Goal: Task Accomplishment & Management: Manage account settings

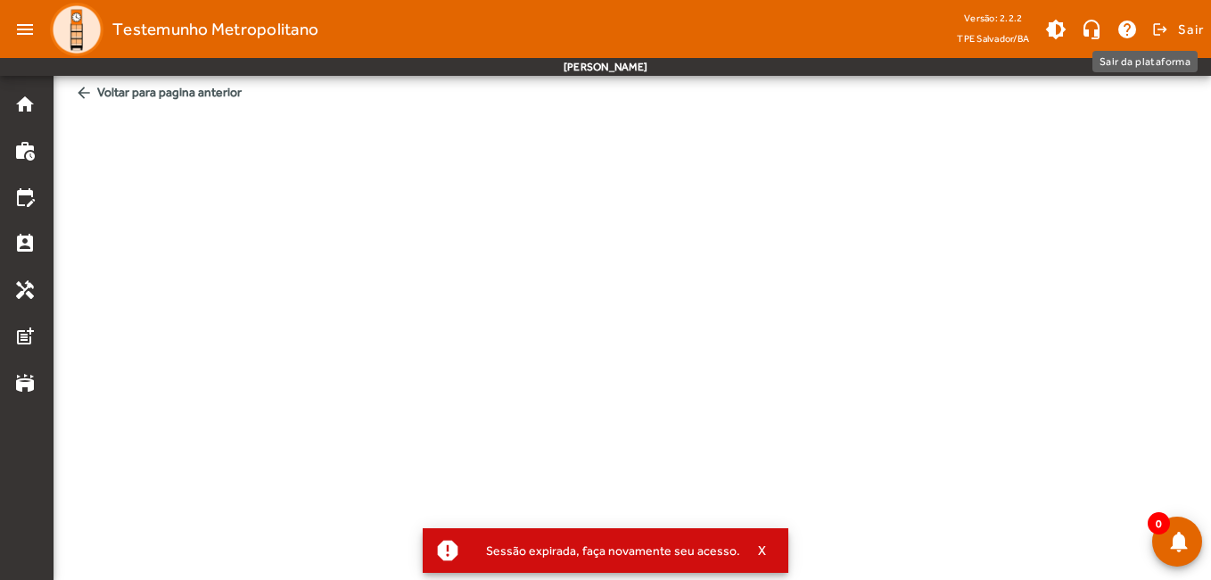
click at [1183, 26] on span "Sair" at bounding box center [1191, 29] width 26 height 29
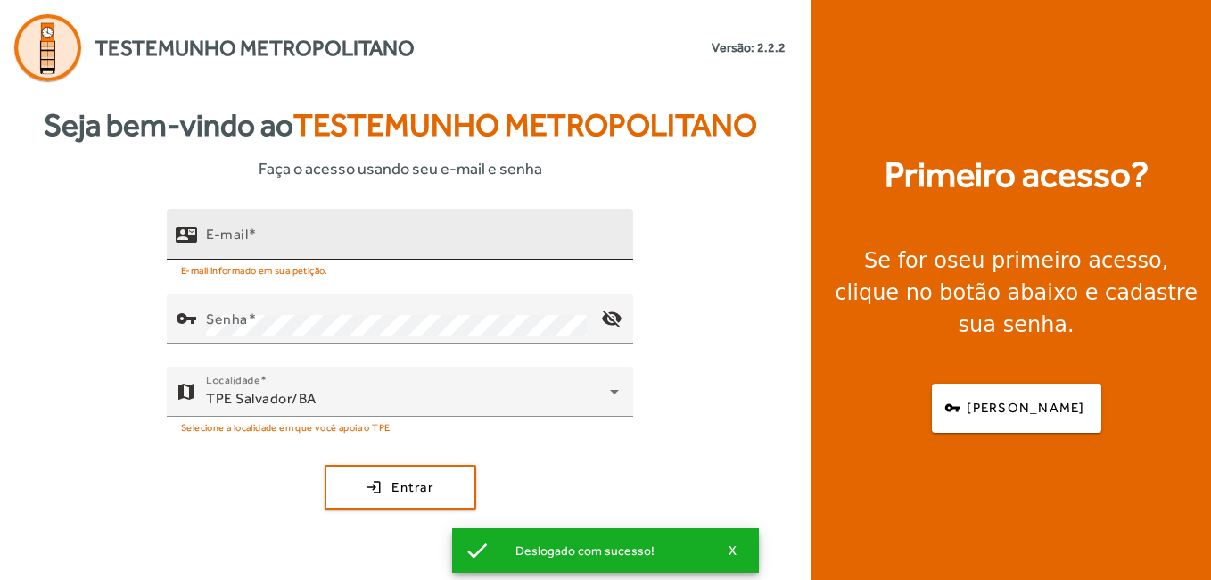
click at [524, 244] on input "E-mail" at bounding box center [412, 241] width 413 height 21
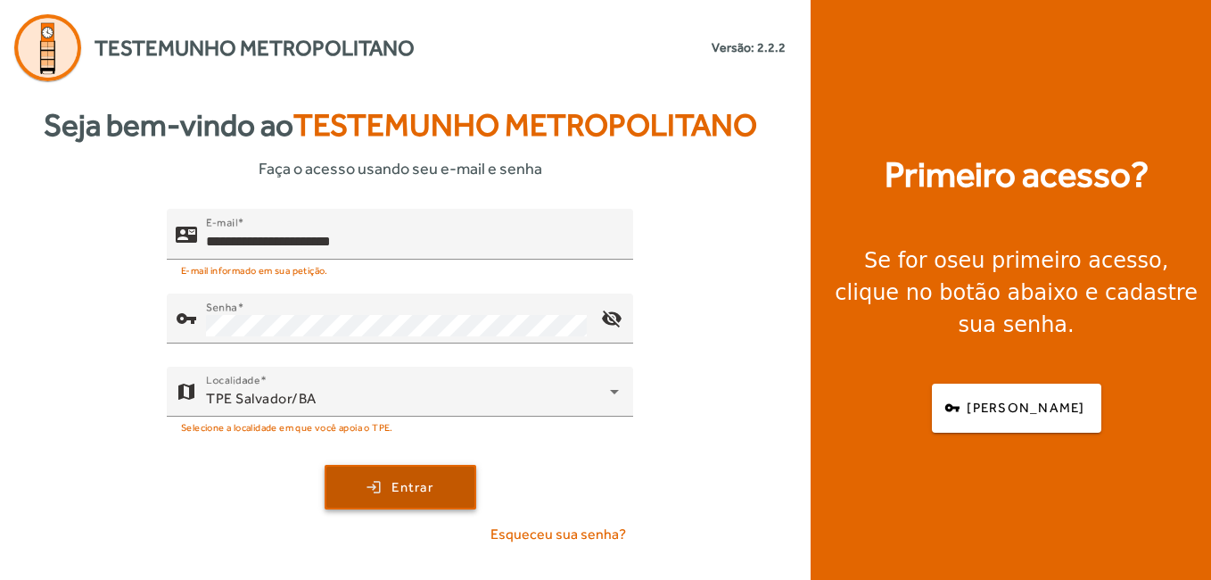
click at [438, 488] on span "submit" at bounding box center [400, 487] width 148 height 43
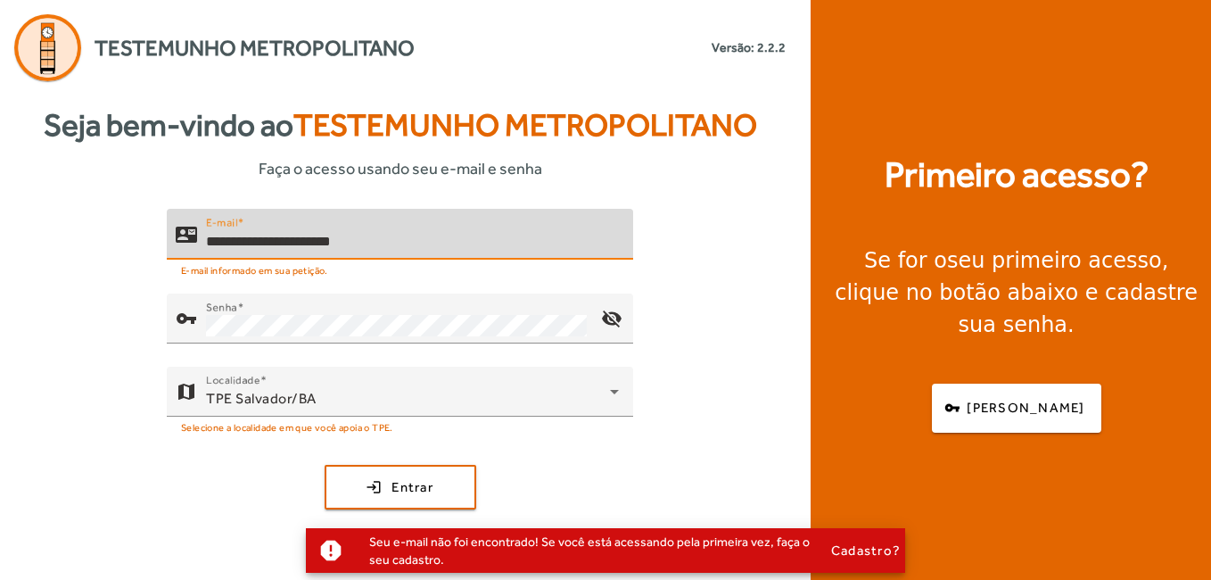
drag, startPoint x: 298, startPoint y: 239, endPoint x: 263, endPoint y: 238, distance: 34.8
click at [263, 238] on input "**********" at bounding box center [412, 241] width 413 height 21
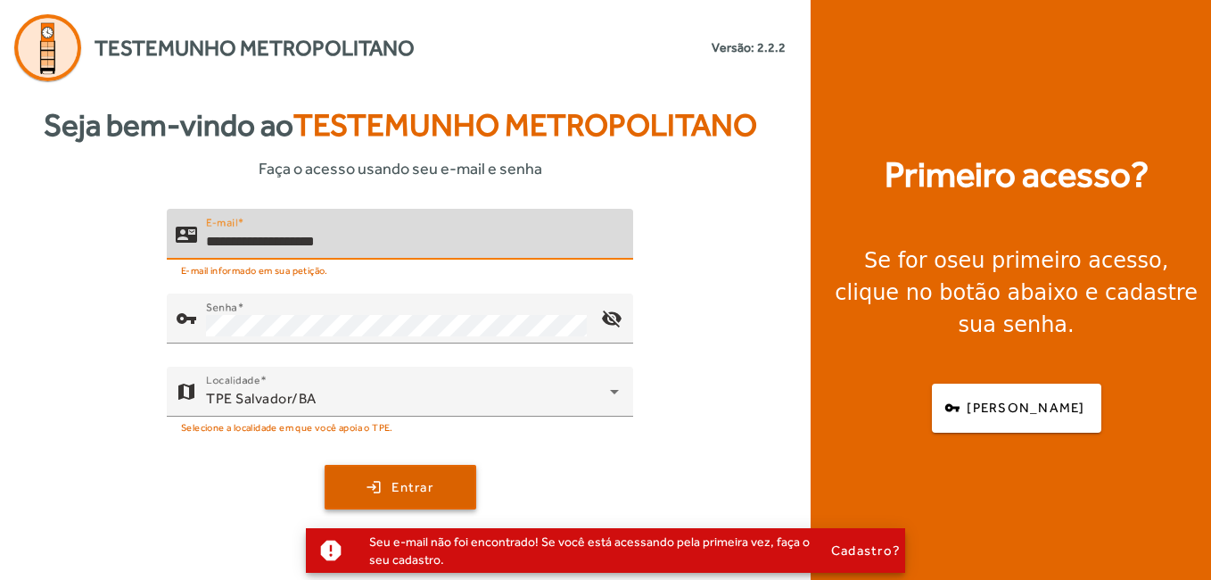
type input "**********"
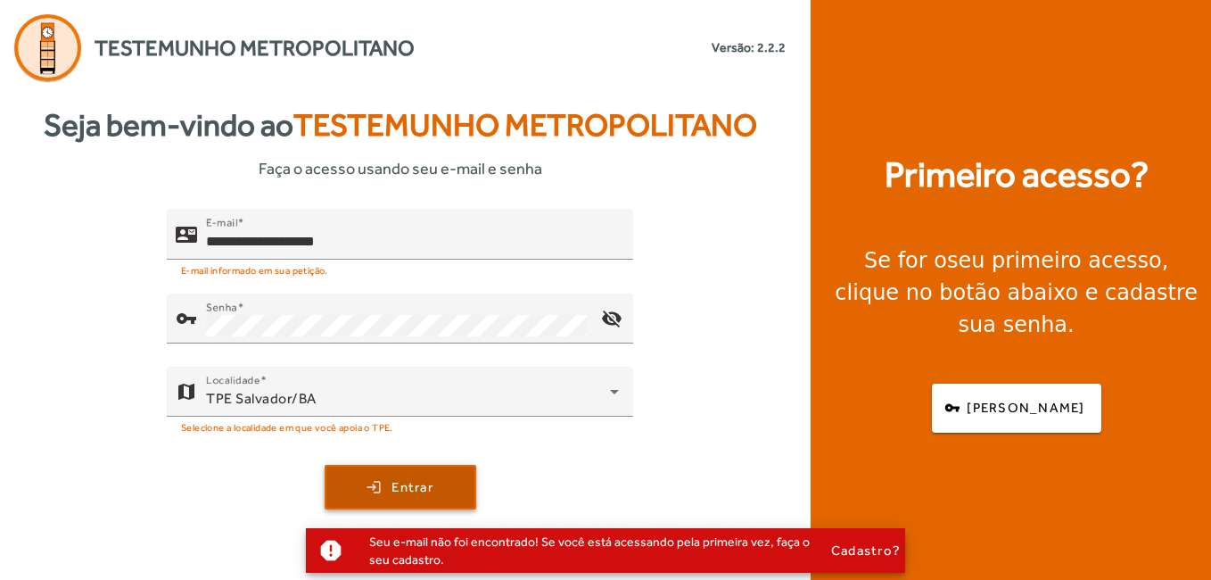
click at [449, 477] on span "submit" at bounding box center [400, 487] width 148 height 43
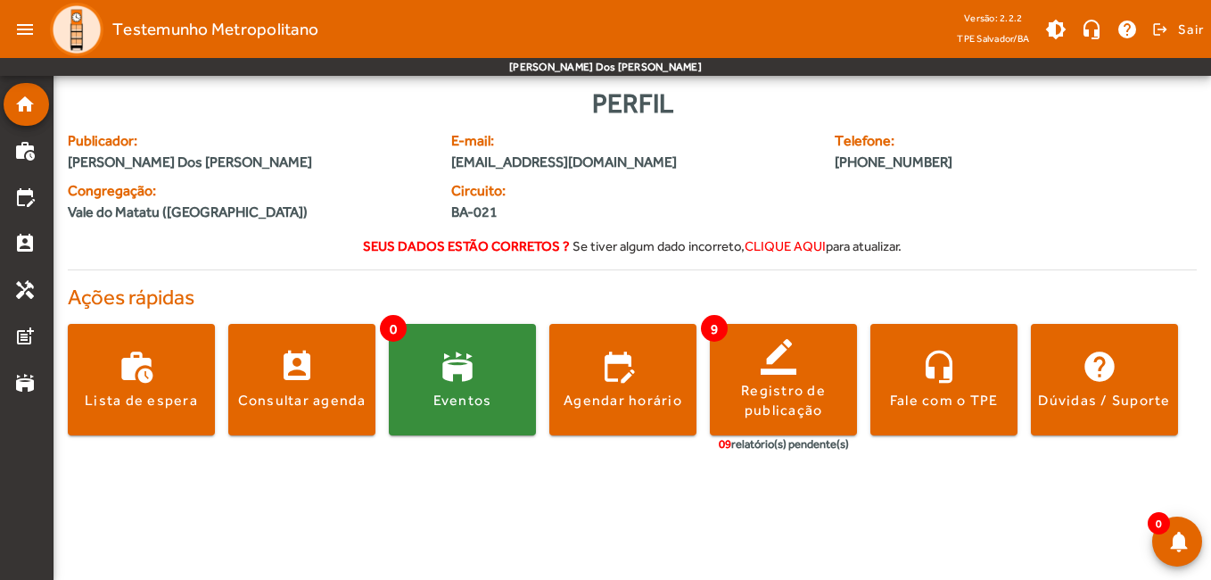
click at [398, 437] on div "0 stadium Eventos" at bounding box center [462, 388] width 147 height 129
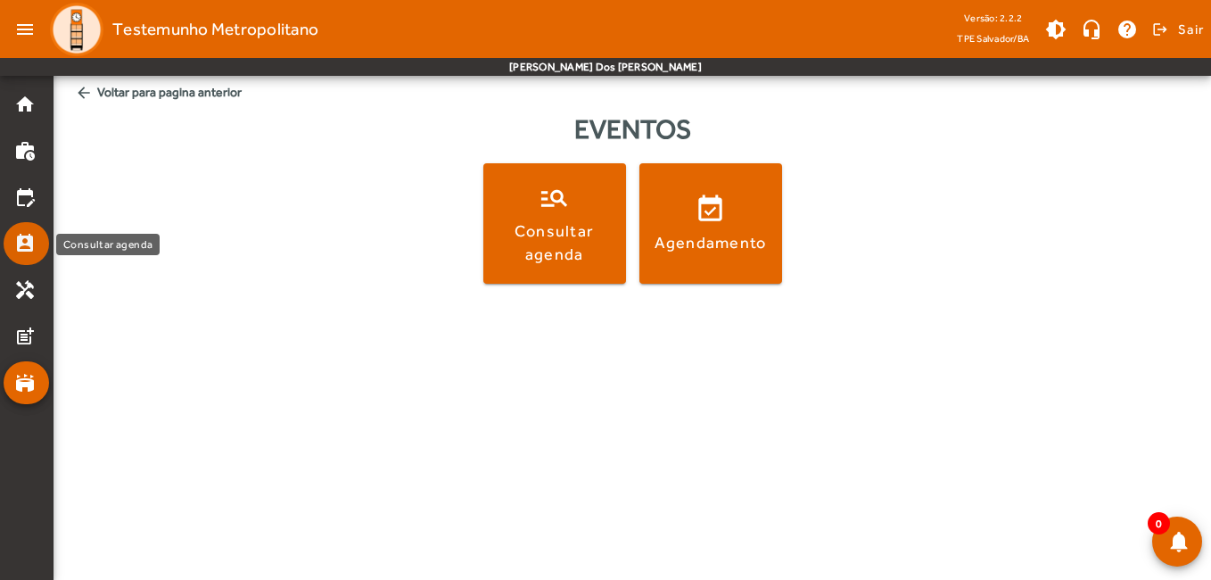
click at [35, 239] on mat-icon "perm_contact_calendar" at bounding box center [24, 243] width 21 height 21
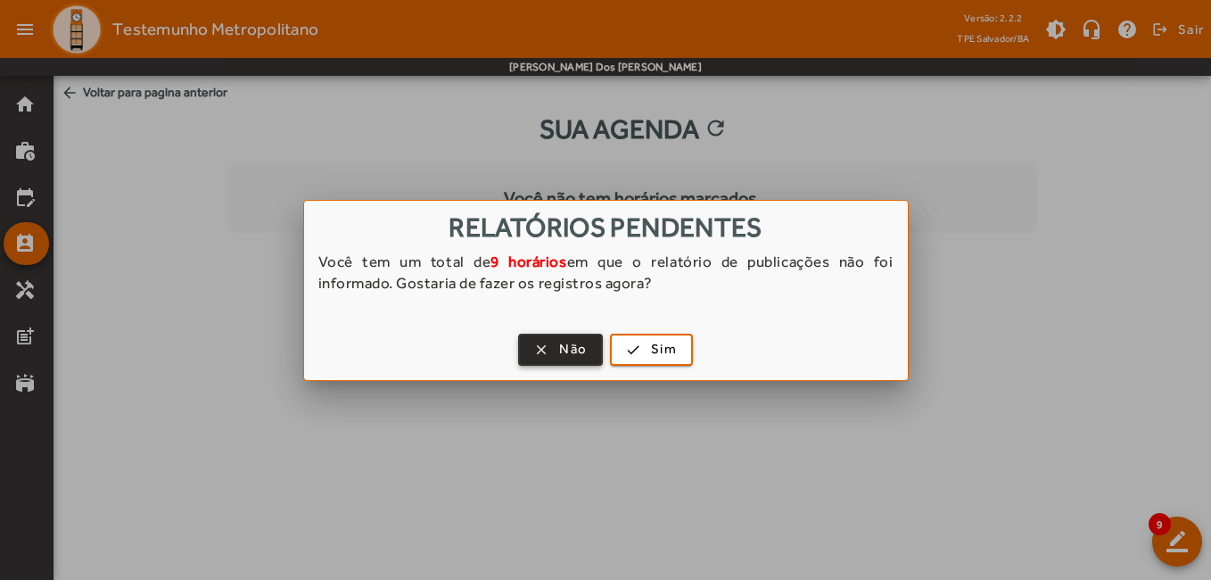
click at [562, 347] on span "Não" at bounding box center [573, 349] width 28 height 21
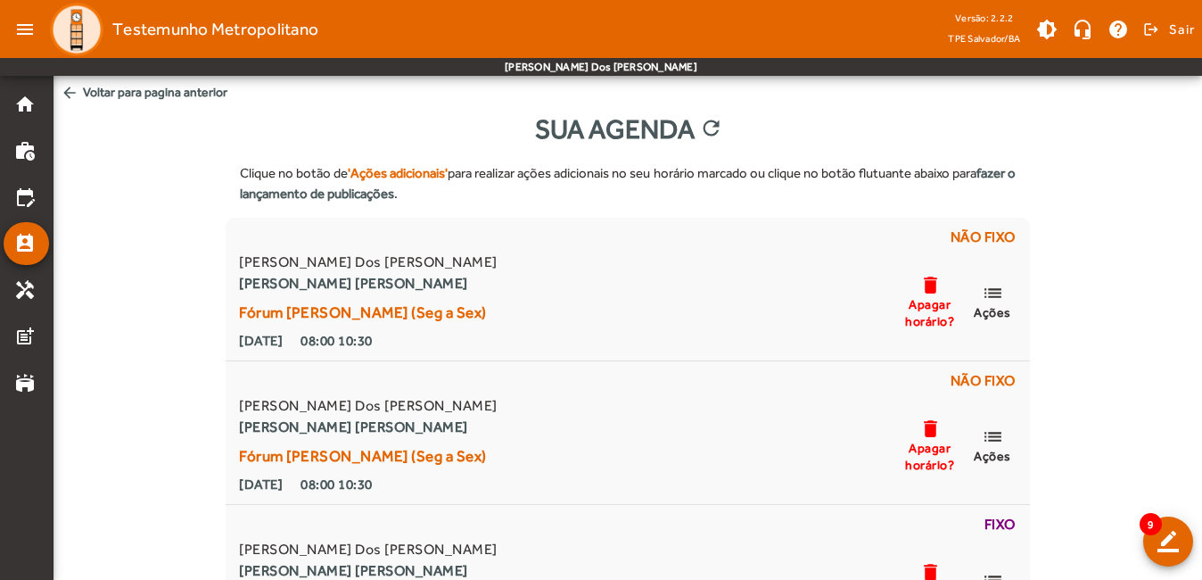
click at [1184, 27] on span "Sair" at bounding box center [1182, 29] width 26 height 29
